Goal: Task Accomplishment & Management: Manage account settings

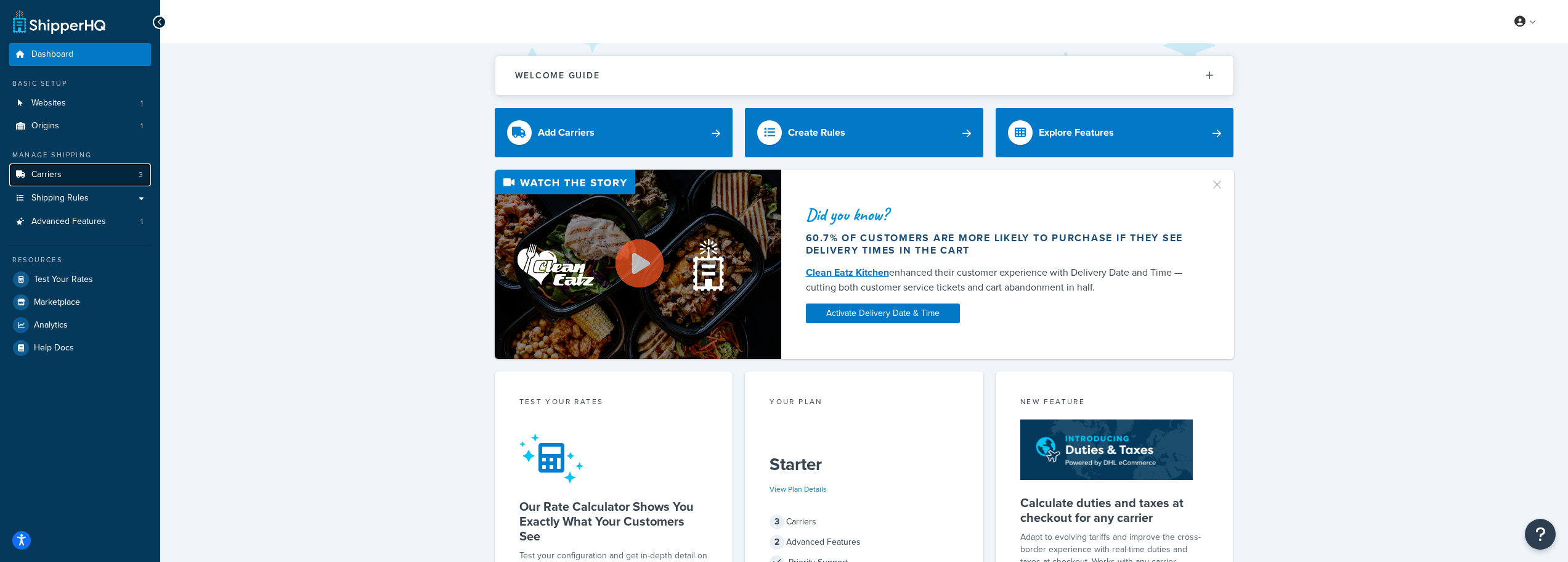
click at [90, 176] on link "Carriers 3" at bounding box center [80, 175] width 142 height 23
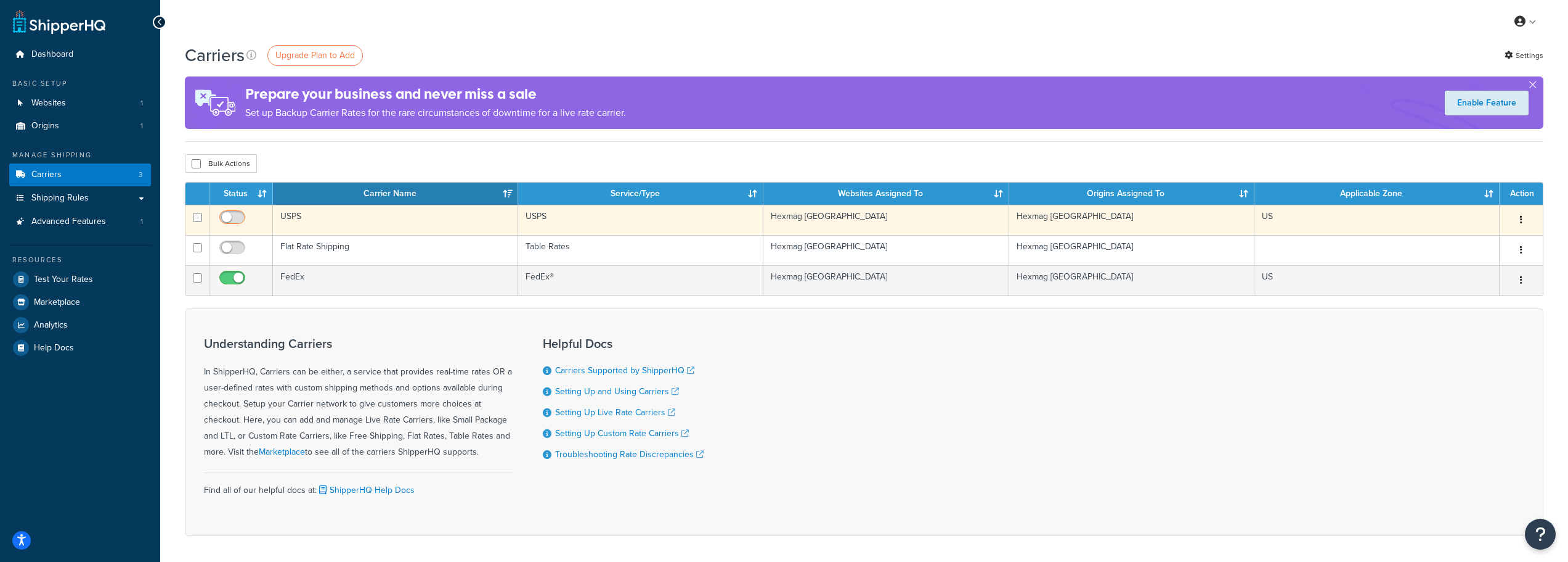
click at [238, 218] on input "checkbox" at bounding box center [234, 220] width 34 height 16
checkbox input "true"
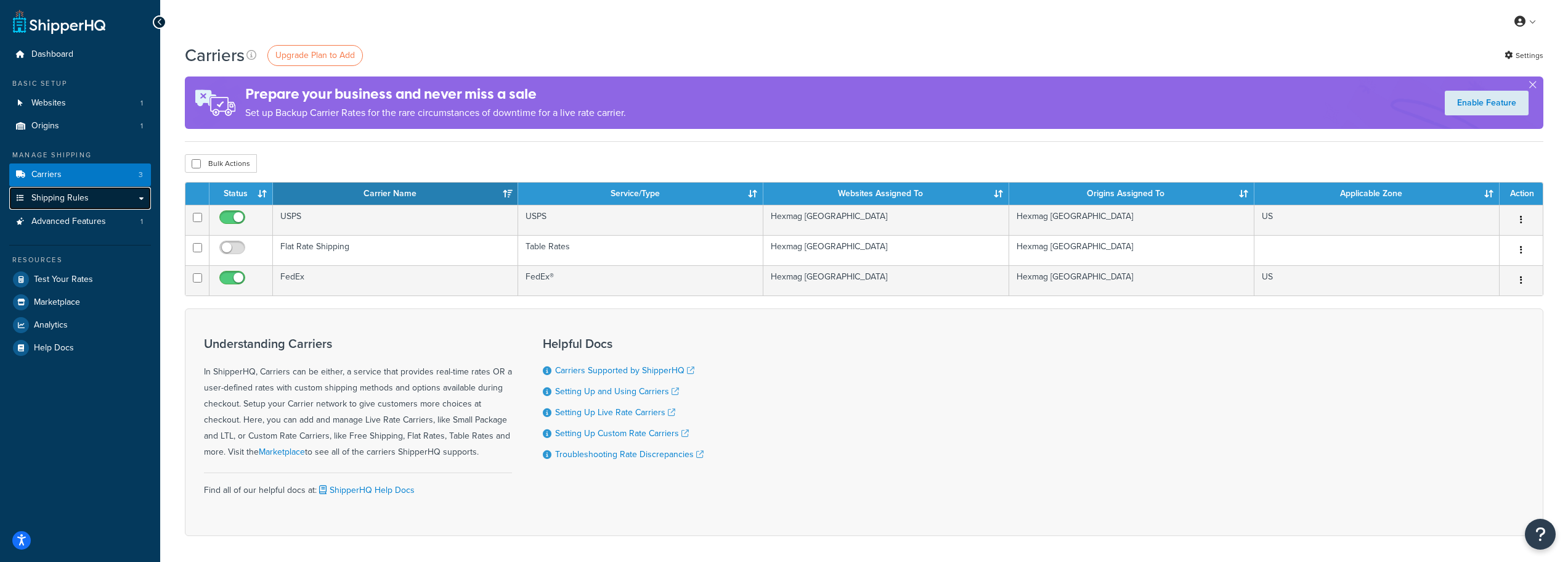
click at [64, 198] on span "Shipping Rules" at bounding box center [59, 198] width 57 height 10
click at [815, 396] on div "Understanding Carriers In ShipperHQ, Carriers can be either, a service that pro…" at bounding box center [864, 421] width 1359 height 227
